Goal: Navigation & Orientation: Find specific page/section

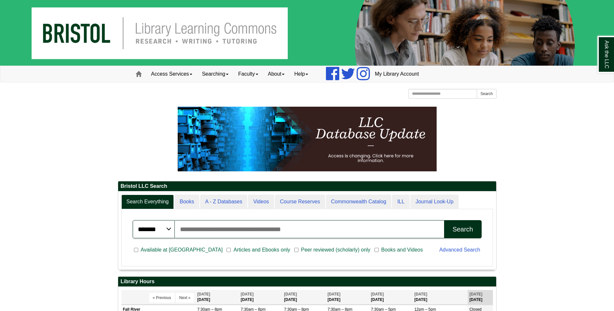
scroll to position [3, 3]
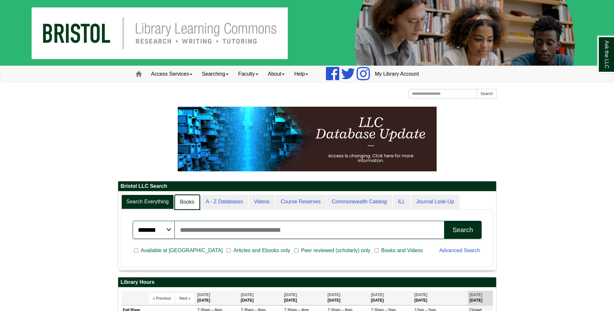
click at [194, 205] on link "Books" at bounding box center [186, 202] width 25 height 15
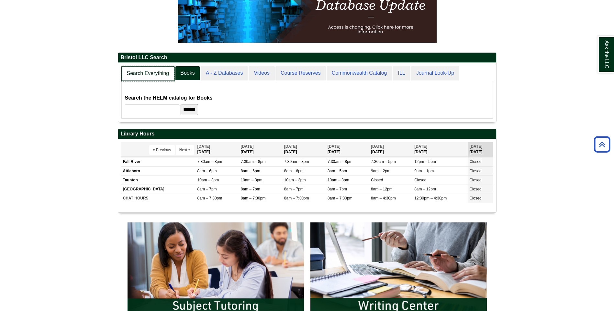
click at [157, 74] on link "Search Everything" at bounding box center [147, 73] width 53 height 15
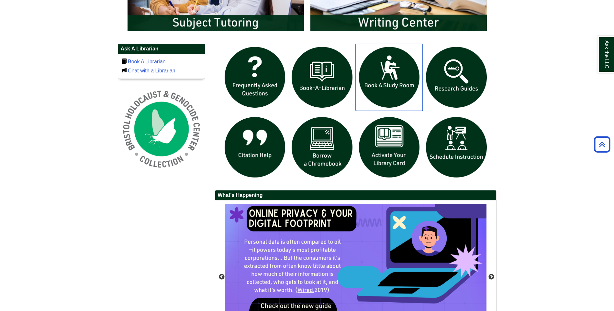
drag, startPoint x: 420, startPoint y: 92, endPoint x: 244, endPoint y: 241, distance: 230.5
click at [244, 241] on div at bounding box center [356, 210] width 282 height 332
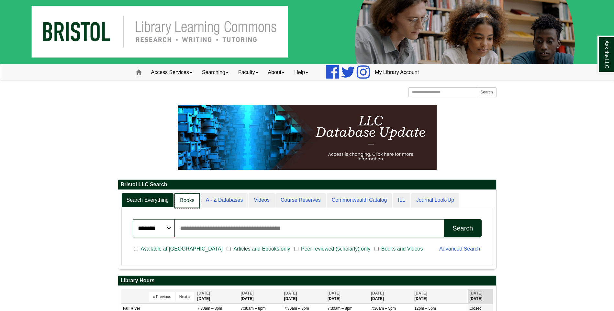
scroll to position [79, 378]
click at [183, 206] on link "Books" at bounding box center [186, 200] width 25 height 15
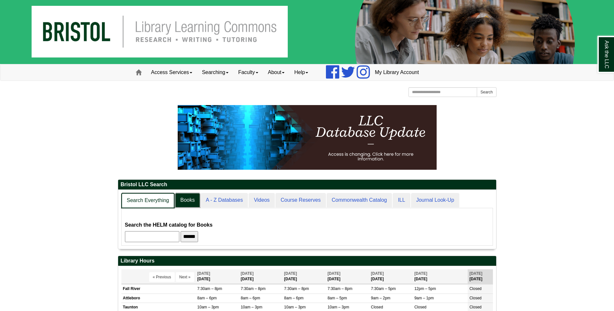
scroll to position [59, 378]
click at [151, 199] on link "Search Everything" at bounding box center [147, 200] width 53 height 15
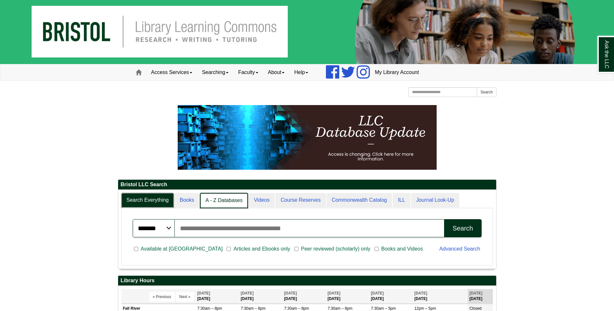
scroll to position [3, 3]
click at [224, 198] on link "A - Z Databases" at bounding box center [224, 200] width 48 height 15
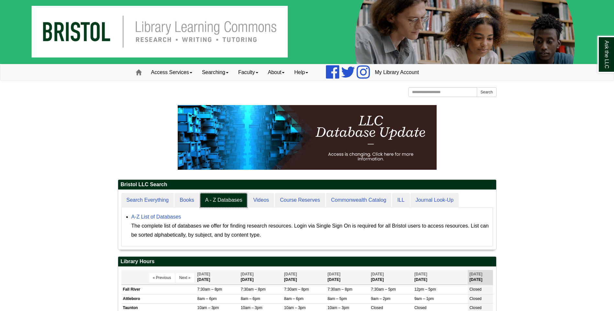
scroll to position [60, 378]
click at [256, 67] on link "Faculty" at bounding box center [248, 72] width 30 height 16
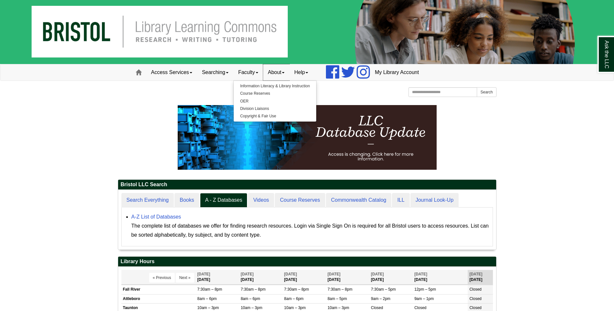
click at [282, 72] on link "About" at bounding box center [276, 72] width 27 height 16
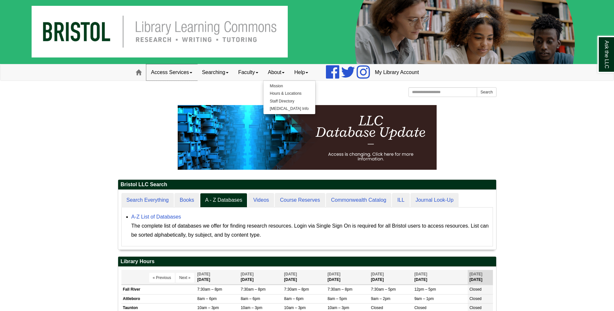
click at [169, 65] on link "Access Services" at bounding box center [171, 72] width 51 height 16
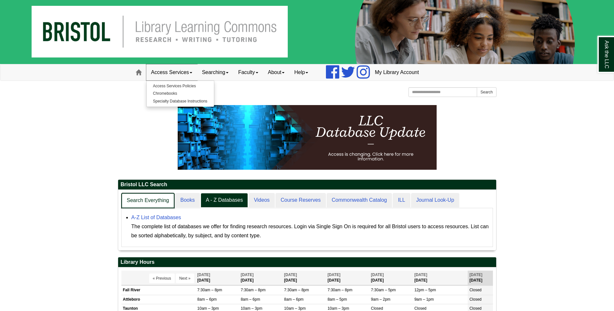
scroll to position [61, 378]
click at [165, 196] on link "Search Everything" at bounding box center [147, 200] width 53 height 15
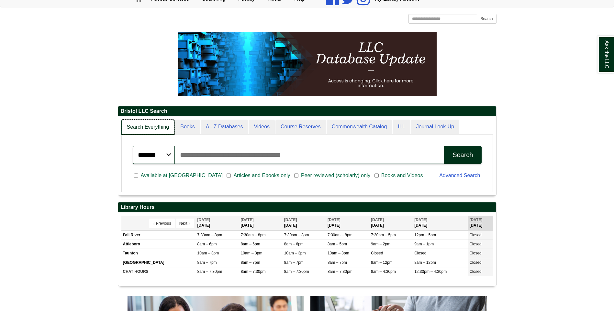
scroll to position [78, 378]
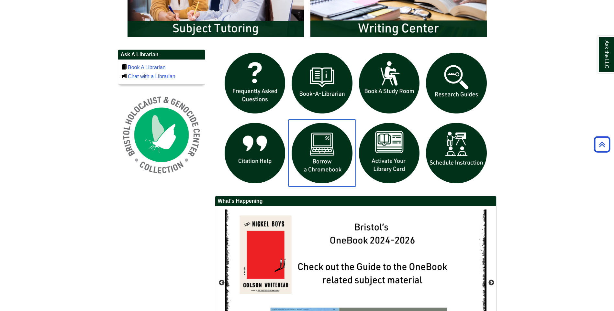
click at [315, 155] on img "slideshow" at bounding box center [321, 153] width 67 height 67
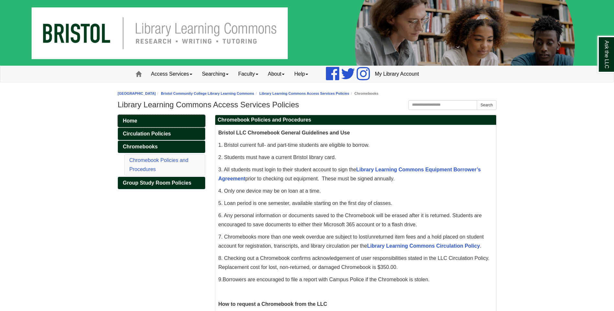
click at [139, 120] on link "Home" at bounding box center [161, 121] width 87 height 12
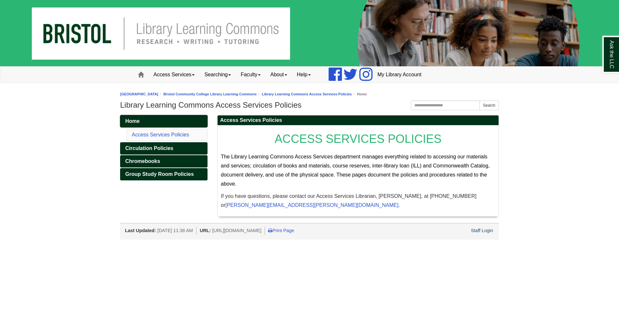
click at [129, 118] on span "Home" at bounding box center [132, 121] width 14 height 6
click at [172, 119] on link "Home" at bounding box center [163, 121] width 87 height 12
click at [182, 78] on link "Access Services" at bounding box center [174, 75] width 51 height 16
click at [217, 72] on link "Searching" at bounding box center [217, 75] width 36 height 16
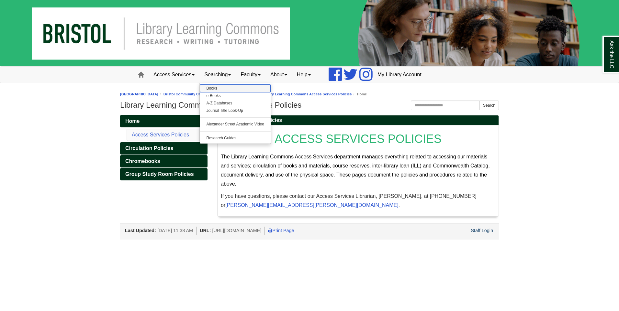
click at [225, 87] on link "Books" at bounding box center [235, 88] width 71 height 7
